Goal: Navigation & Orientation: Find specific page/section

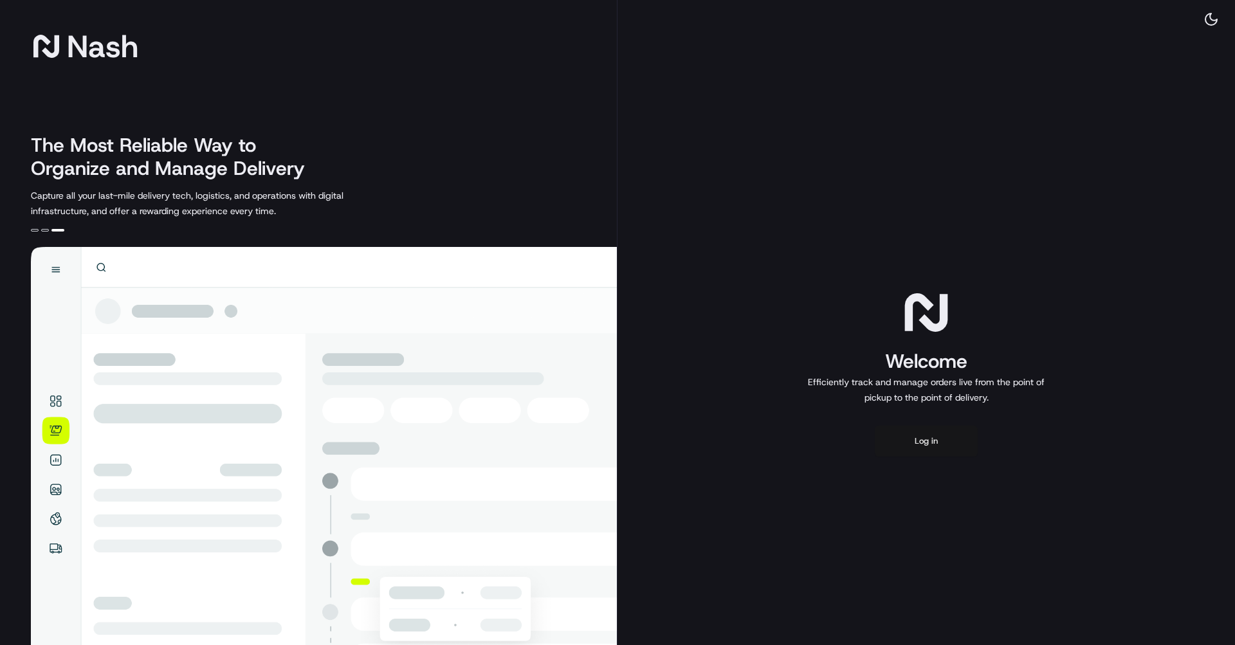
click at [918, 449] on button "Log in" at bounding box center [926, 441] width 103 height 31
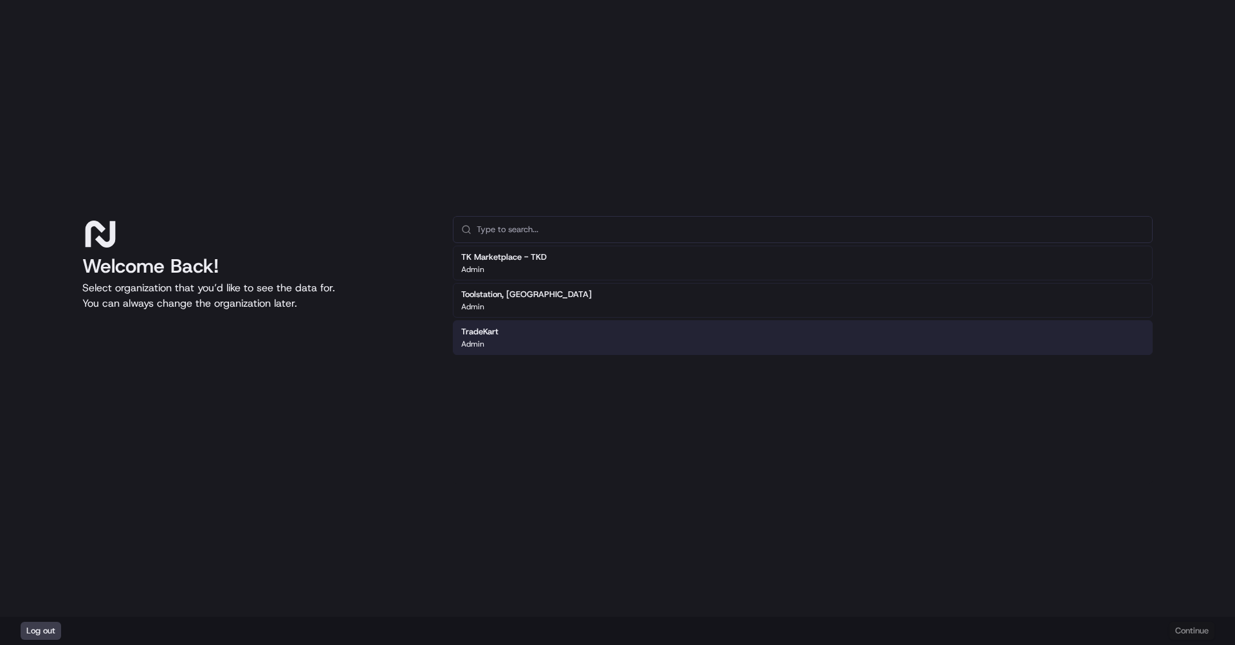
click at [592, 337] on div "TradeKart Admin" at bounding box center [803, 337] width 700 height 35
click at [646, 332] on div "TradeKart Admin" at bounding box center [803, 337] width 700 height 35
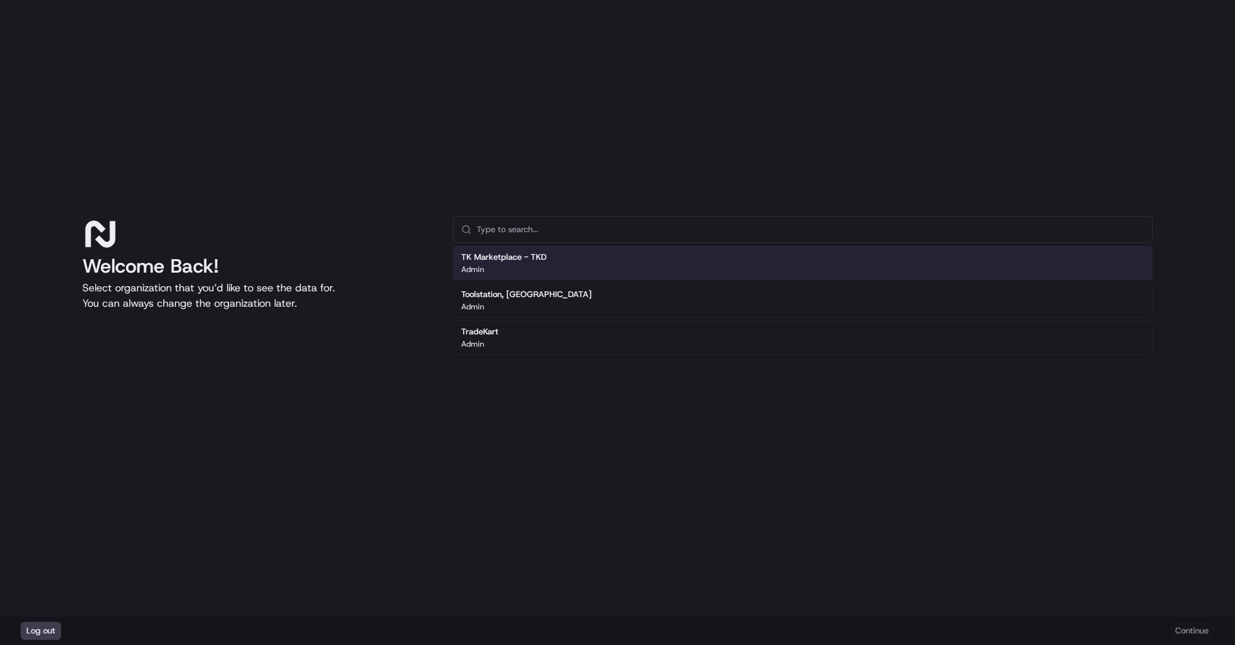
click at [533, 266] on div "Admin" at bounding box center [504, 269] width 86 height 10
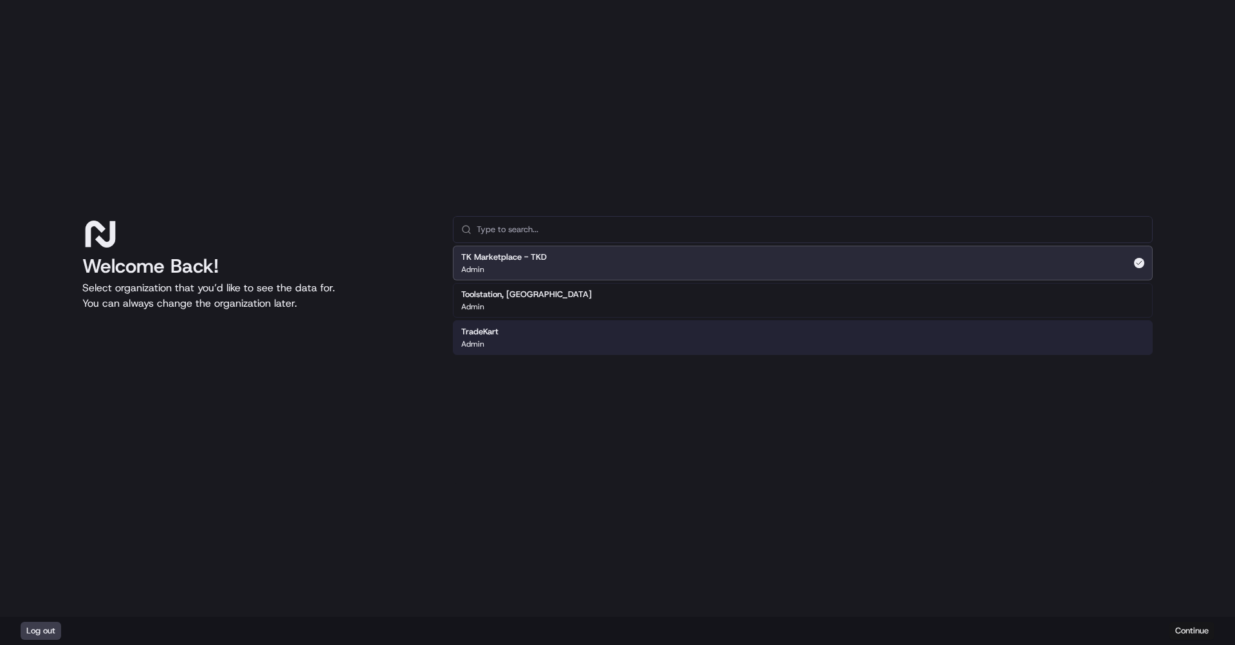
click at [1185, 630] on button "Continue" at bounding box center [1191, 631] width 45 height 18
